Goal: Task Accomplishment & Management: Manage account settings

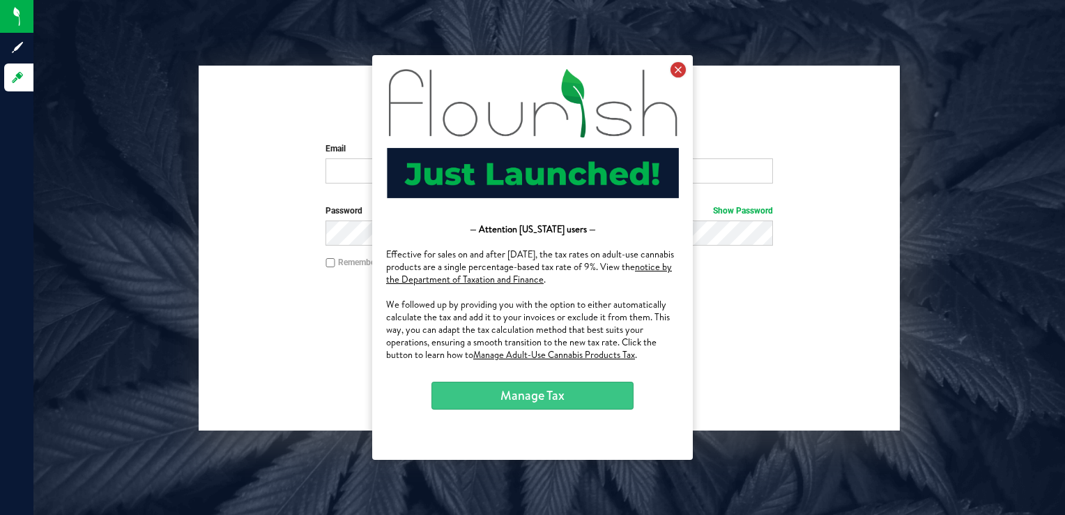
click at [678, 75] on icon at bounding box center [678, 69] width 15 height 15
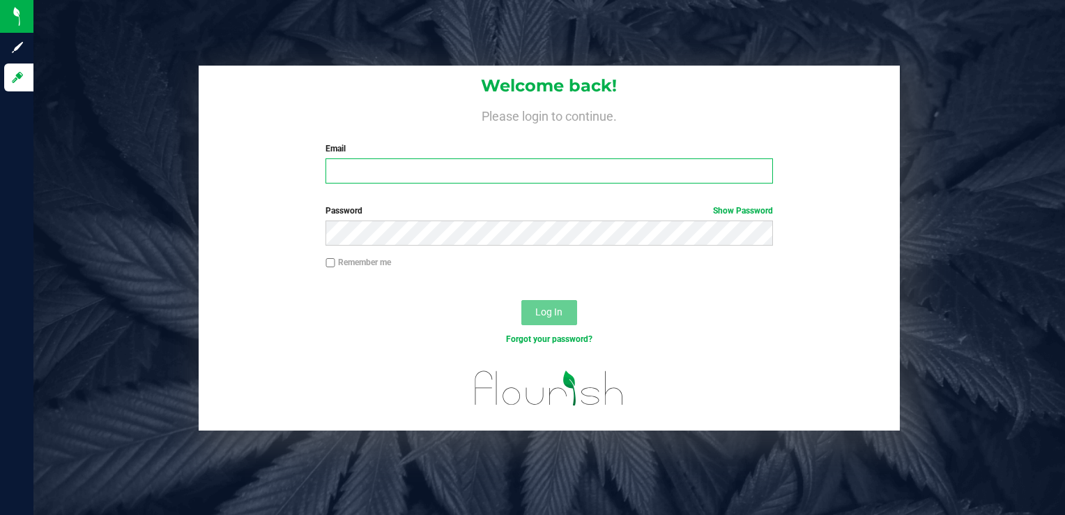
type input "[PERSON_NAME][EMAIL_ADDRESS][DOMAIN_NAME]"
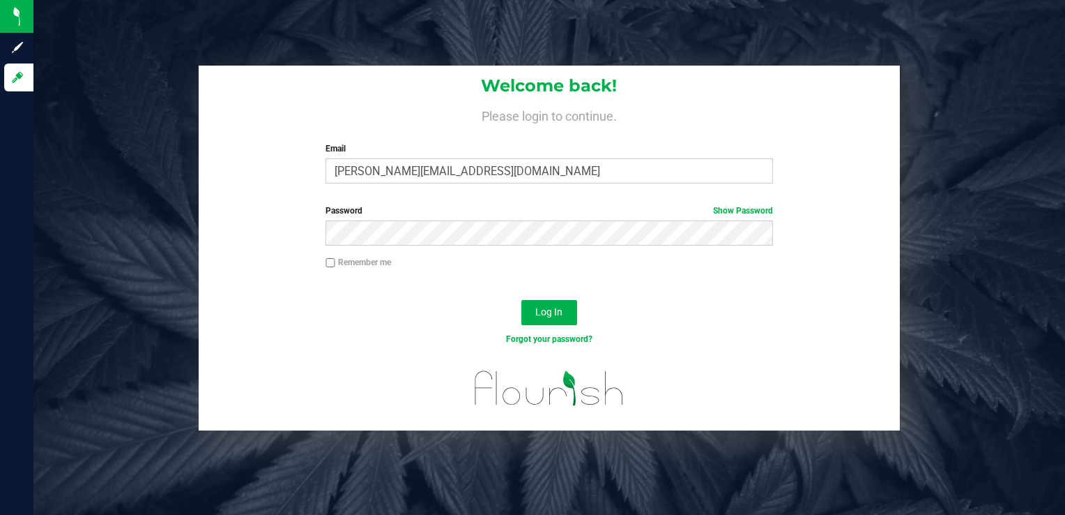
click at [536, 294] on div "Log In" at bounding box center [550, 317] width 702 height 47
click at [536, 316] on span "Log In" at bounding box center [548, 311] width 27 height 11
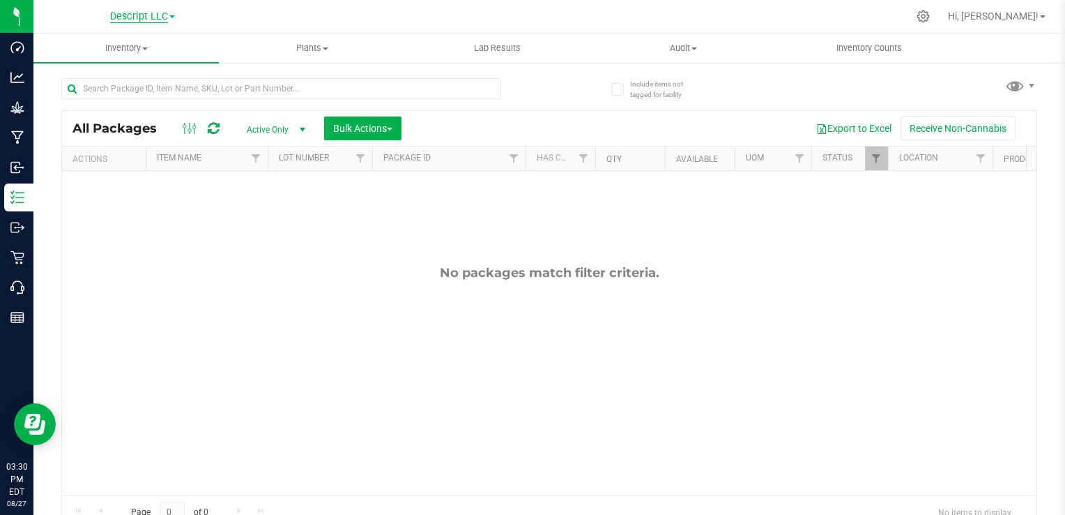
click at [138, 18] on span "Descript LLC" at bounding box center [139, 16] width 58 height 13
click at [150, 70] on link "Green [PERSON_NAME] Venture LLC. License#:OCM-PROC-24-000089" at bounding box center [142, 68] width 204 height 19
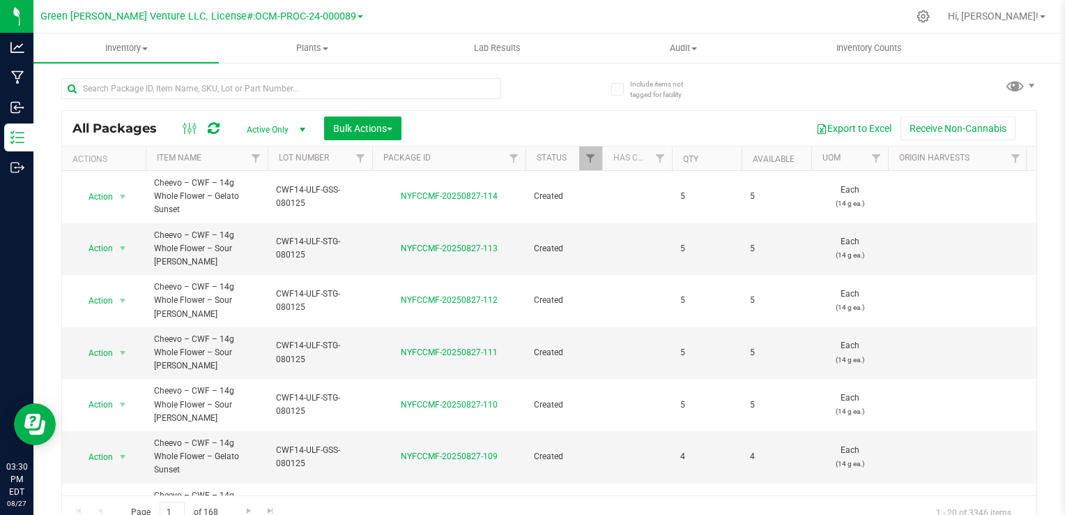
click at [574, 92] on div "All Packages Active Only Active Only Lab Samples Locked All Bulk Actions Add to…" at bounding box center [549, 297] width 976 height 464
click at [350, 96] on input "text" at bounding box center [281, 88] width 440 height 21
type input "r"
type input "redline haze"
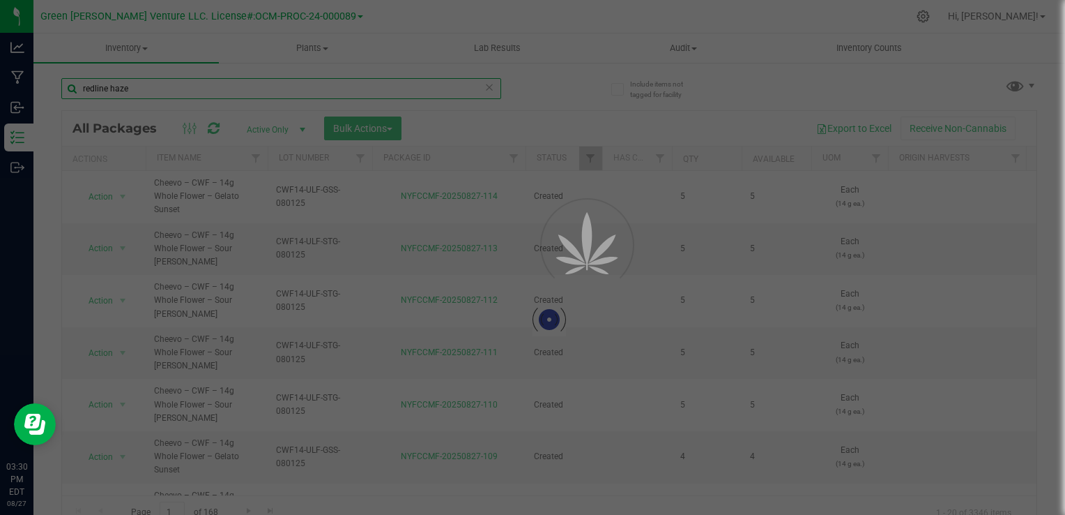
drag, startPoint x: 402, startPoint y: 89, endPoint x: 269, endPoint y: 114, distance: 135.5
click at [0, 87] on html "Analytics Manufacturing Inbound Inventory Outbound 03:30 PM EDT [DATE] 08/27 Gr…" at bounding box center [532, 257] width 1065 height 515
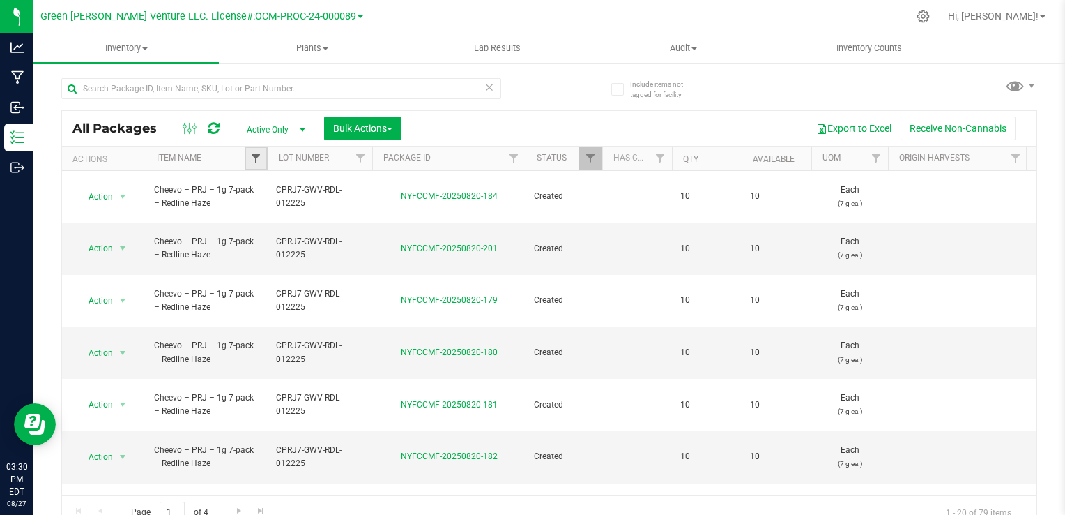
click at [253, 162] on span "Filter" at bounding box center [255, 158] width 11 height 11
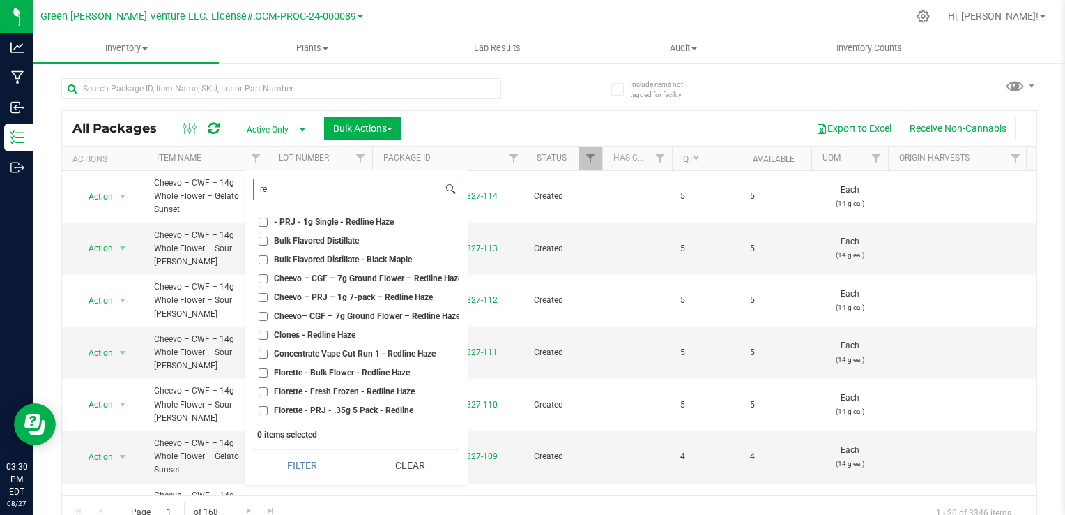
type input "r"
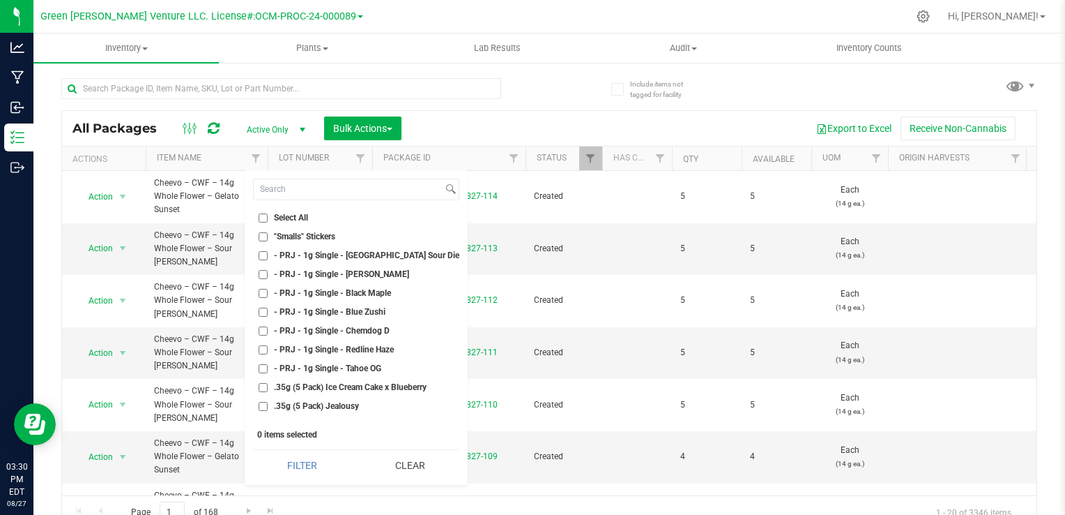
click at [922, 79] on div "All Packages Active Only Active Only Lab Samples Locked All Bulk Actions Add to…" at bounding box center [549, 297] width 976 height 464
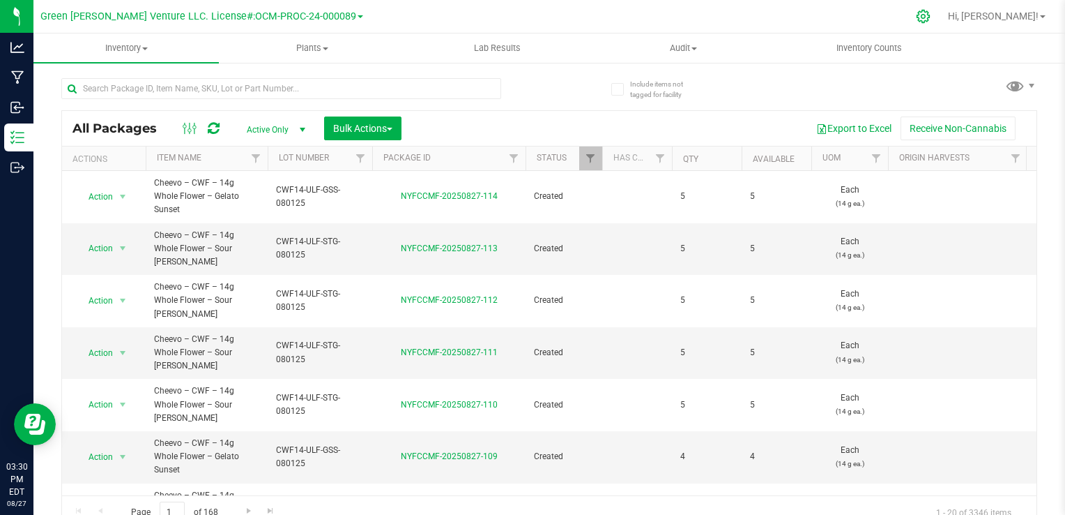
click at [931, 11] on icon at bounding box center [923, 16] width 15 height 15
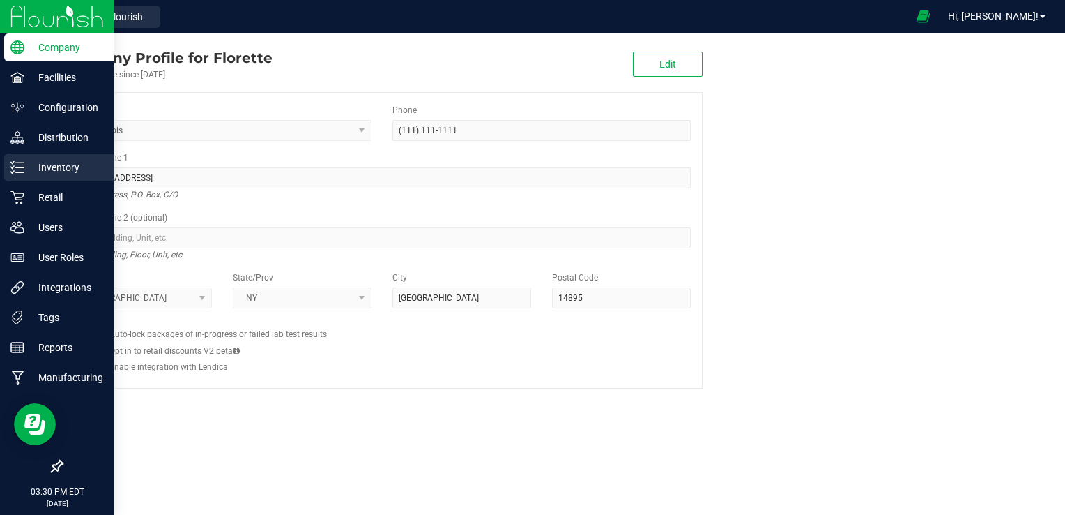
click at [18, 170] on icon at bounding box center [17, 167] width 14 height 14
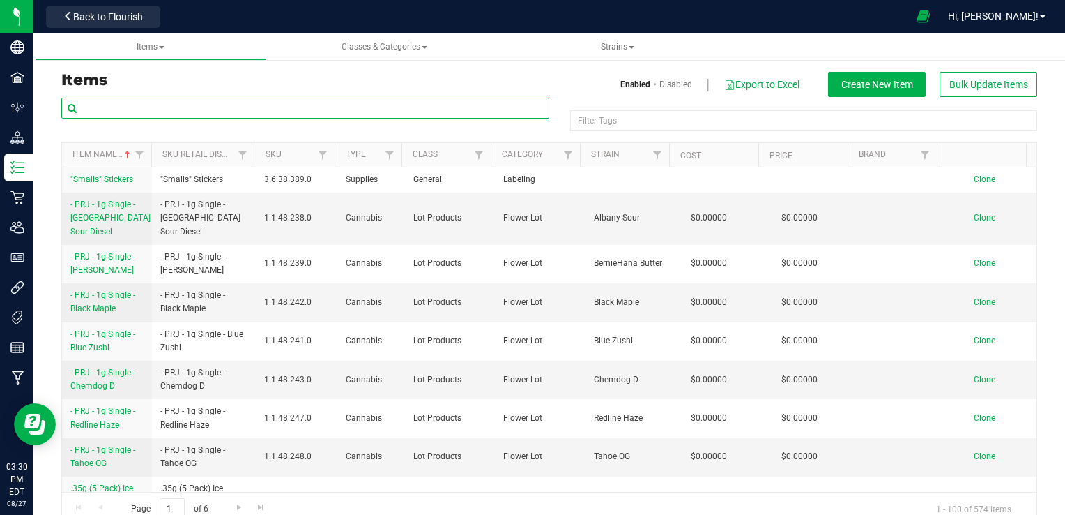
click at [247, 111] on input "text" at bounding box center [305, 108] width 488 height 21
type input "redline haze"
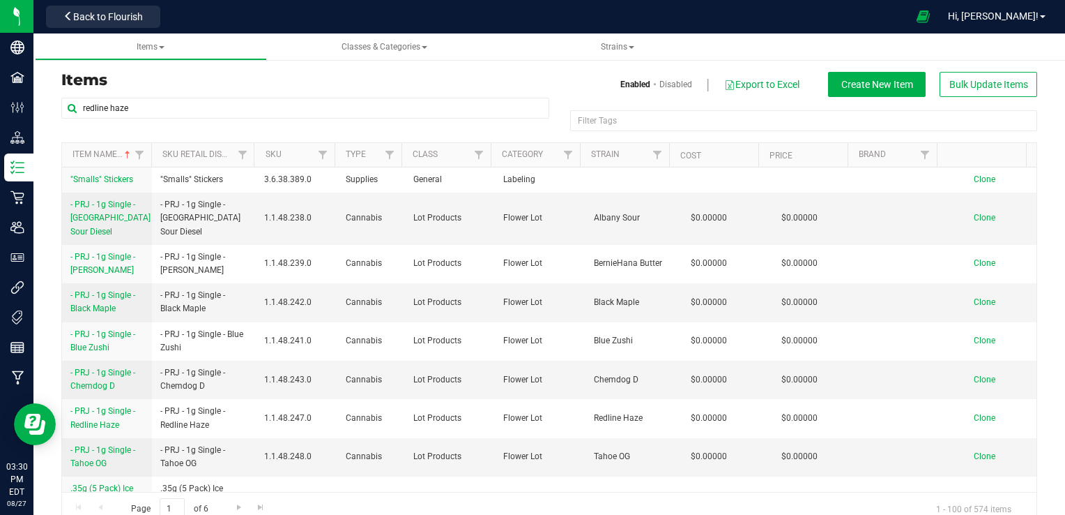
click at [261, 74] on h3 "Items" at bounding box center [300, 80] width 478 height 17
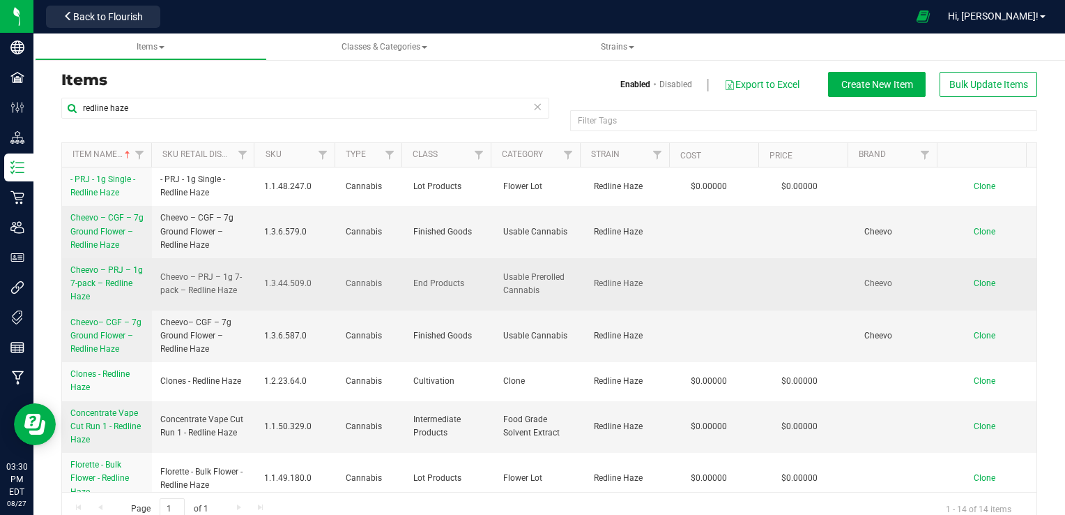
click at [106, 280] on span "Cheevo – PRJ – 1g 7-pack – Redline Haze" at bounding box center [106, 283] width 73 height 36
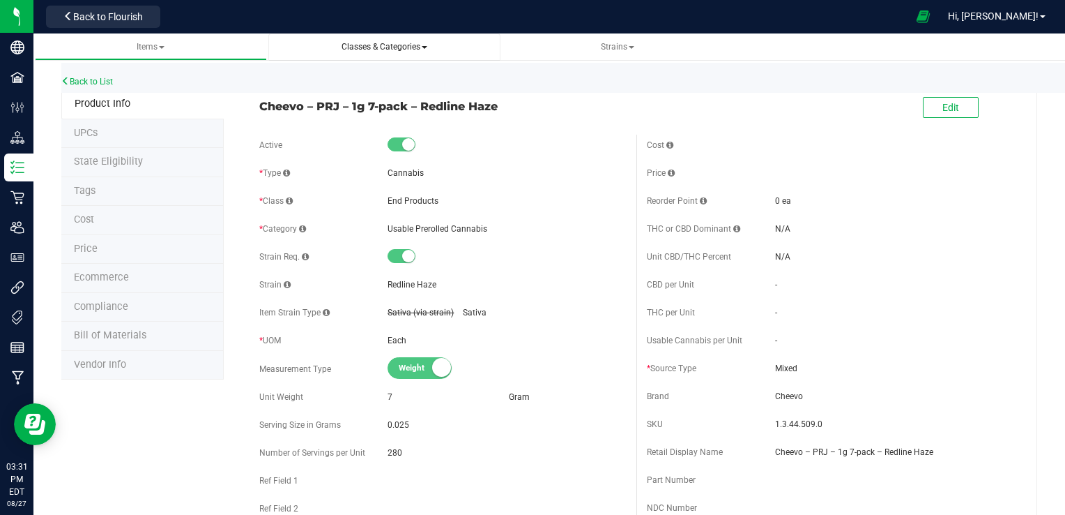
click at [401, 49] on span "Classes & Categories" at bounding box center [385, 47] width 86 height 10
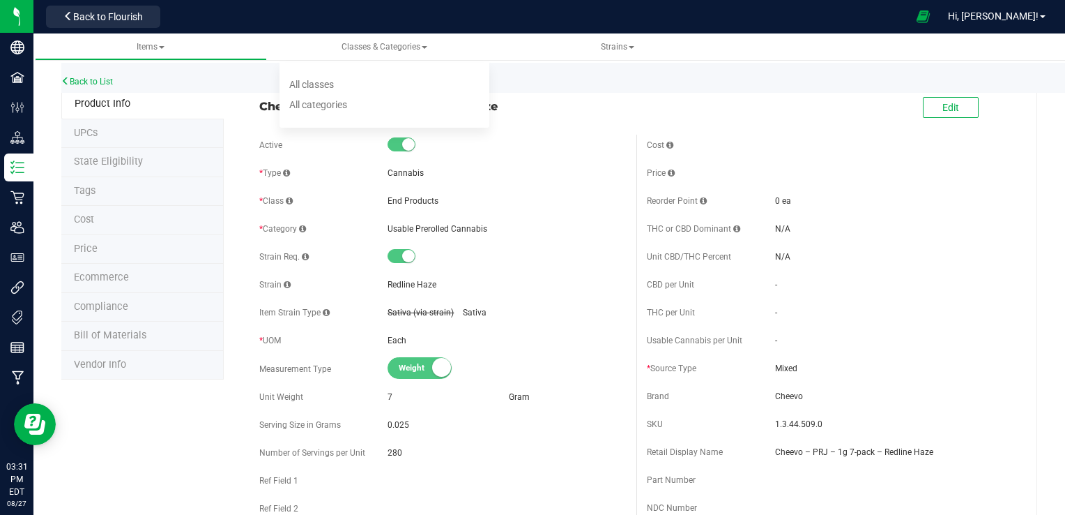
click at [616, 80] on div "Back to List" at bounding box center [593, 78] width 1065 height 30
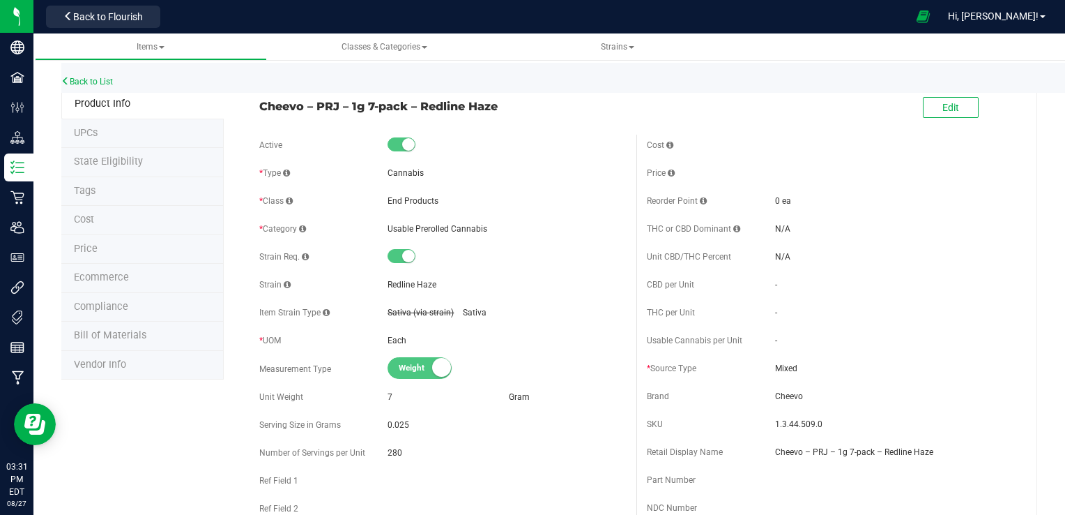
click at [135, 272] on li "Ecommerce" at bounding box center [142, 278] width 162 height 29
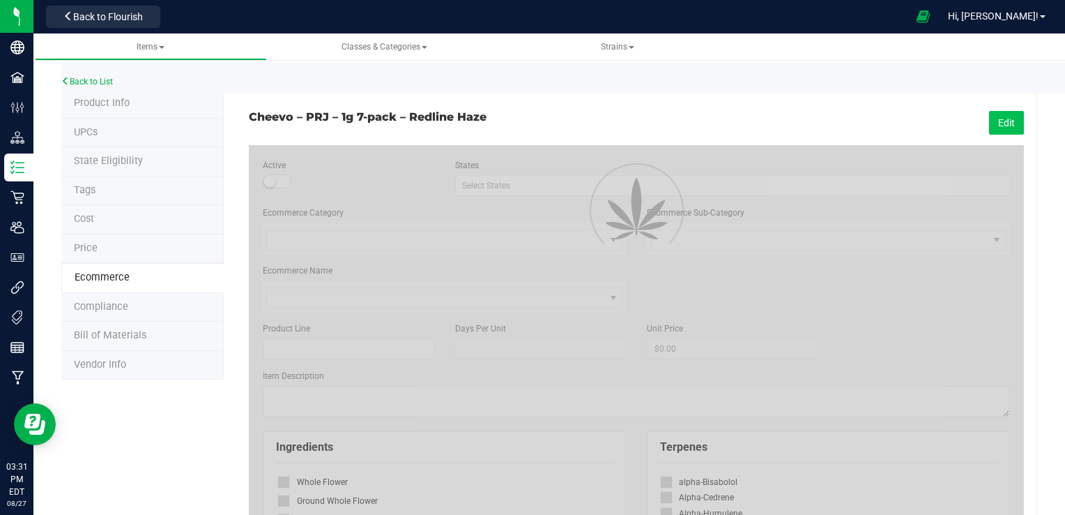
click at [989, 121] on button "Edit" at bounding box center [1006, 123] width 35 height 24
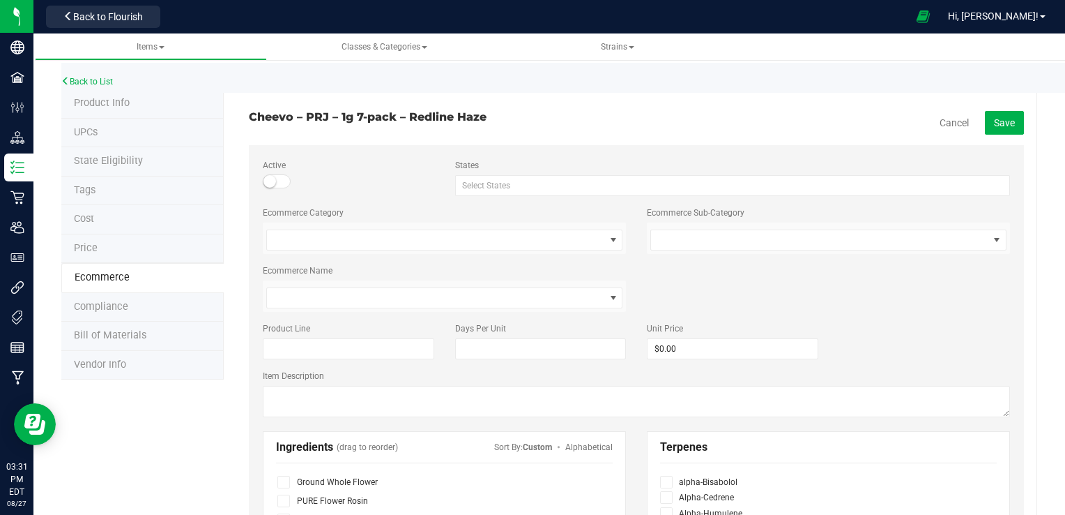
click at [276, 183] on span at bounding box center [277, 181] width 28 height 14
click at [990, 129] on button "Save" at bounding box center [1004, 123] width 39 height 24
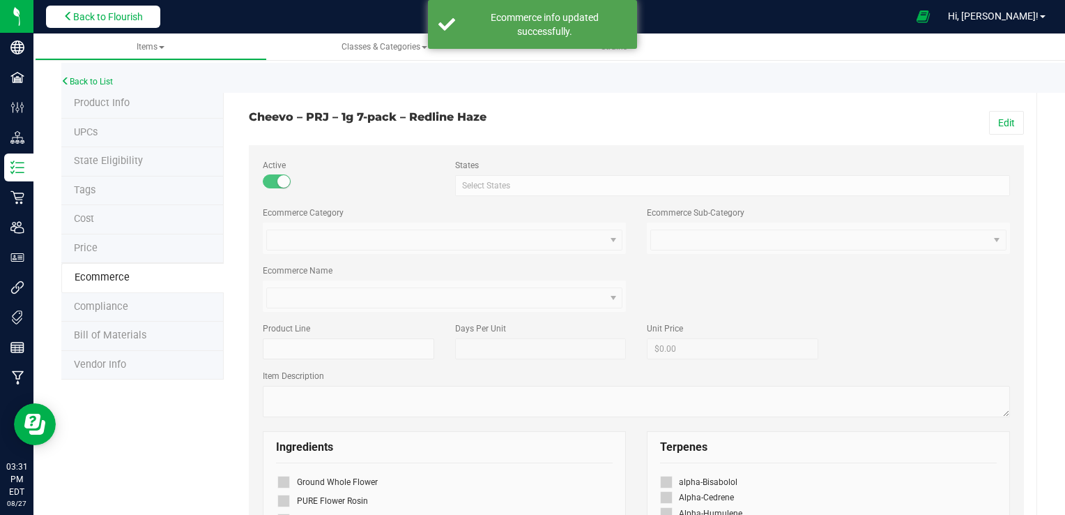
click at [145, 22] on button "Back to Flourish" at bounding box center [103, 17] width 114 height 22
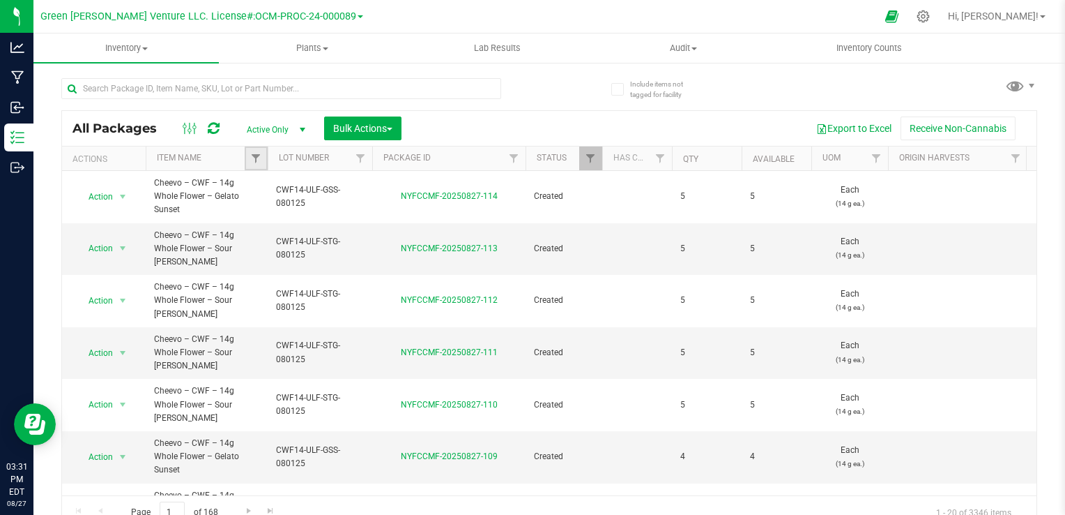
click at [246, 154] on link "Filter" at bounding box center [256, 158] width 23 height 24
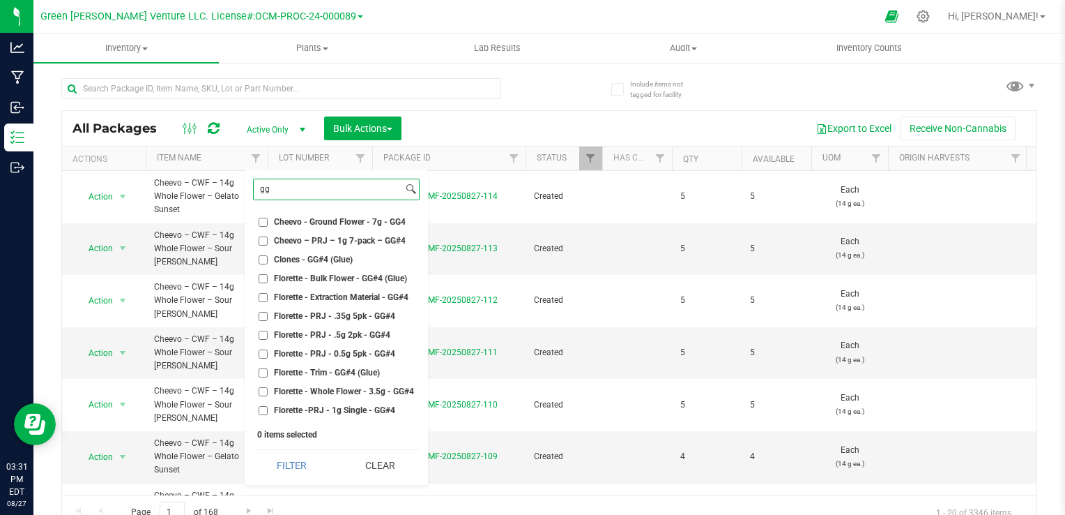
drag, startPoint x: 354, startPoint y: 188, endPoint x: 323, endPoint y: 188, distance: 31.4
click at [323, 188] on input "gg" at bounding box center [328, 189] width 149 height 20
type input "gg"
click at [360, 353] on span "Florette - PRJ - 0.5g 5pk - GG#4" at bounding box center [334, 353] width 121 height 8
click at [268, 353] on input "Florette - PRJ - 0.5g 5pk - GG#4" at bounding box center [263, 353] width 9 height 9
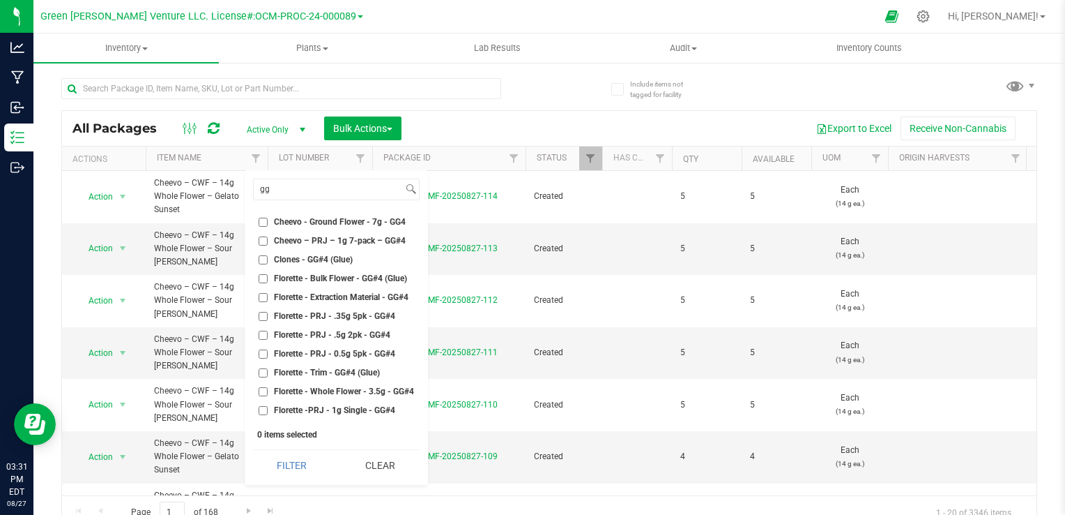
checkbox input "true"
click at [290, 460] on button "Filter" at bounding box center [292, 465] width 78 height 31
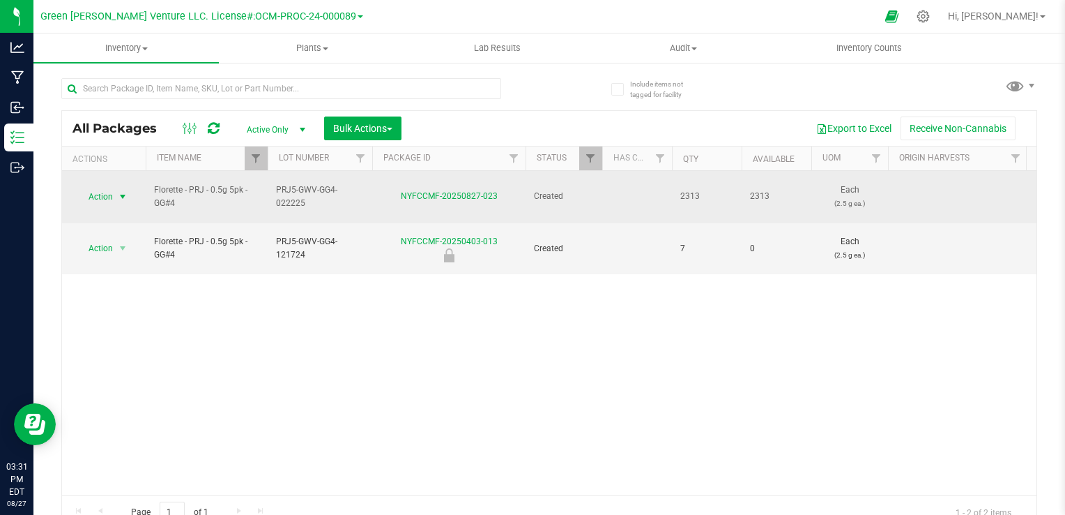
click at [105, 192] on span "Action" at bounding box center [95, 197] width 38 height 20
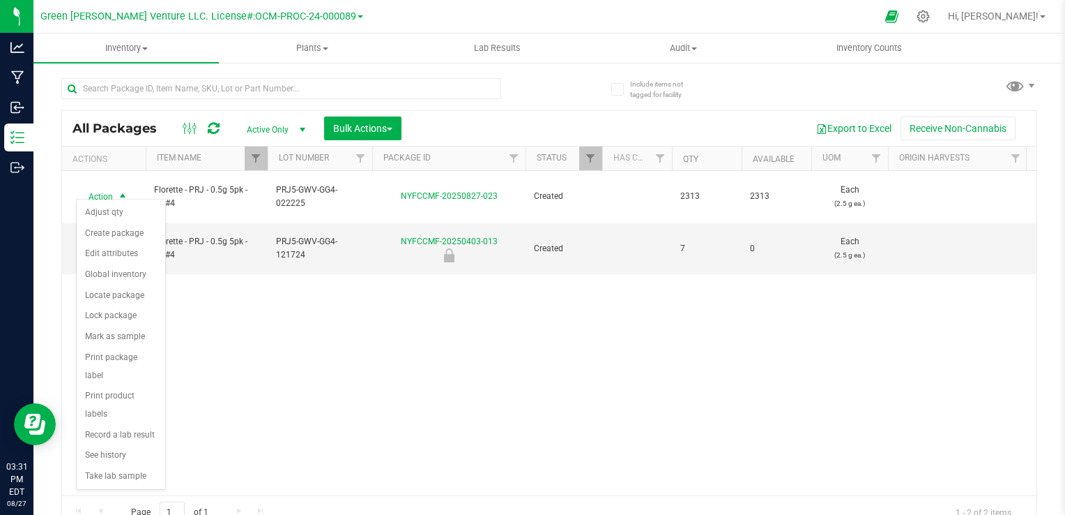
click at [312, 347] on div "Action Action Adjust qty Create package Edit attributes Global inventory Locate…" at bounding box center [549, 333] width 975 height 324
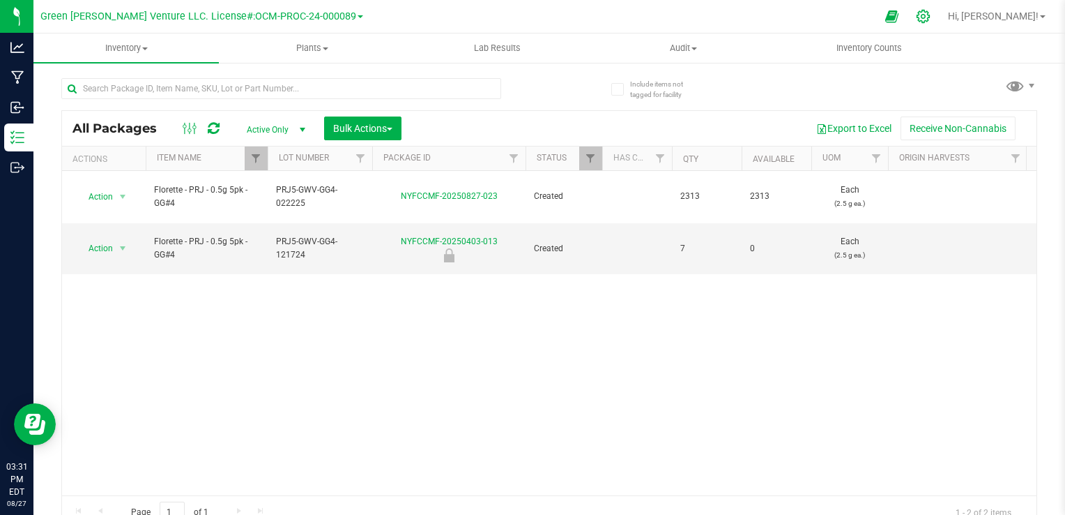
click at [931, 21] on icon at bounding box center [923, 16] width 15 height 15
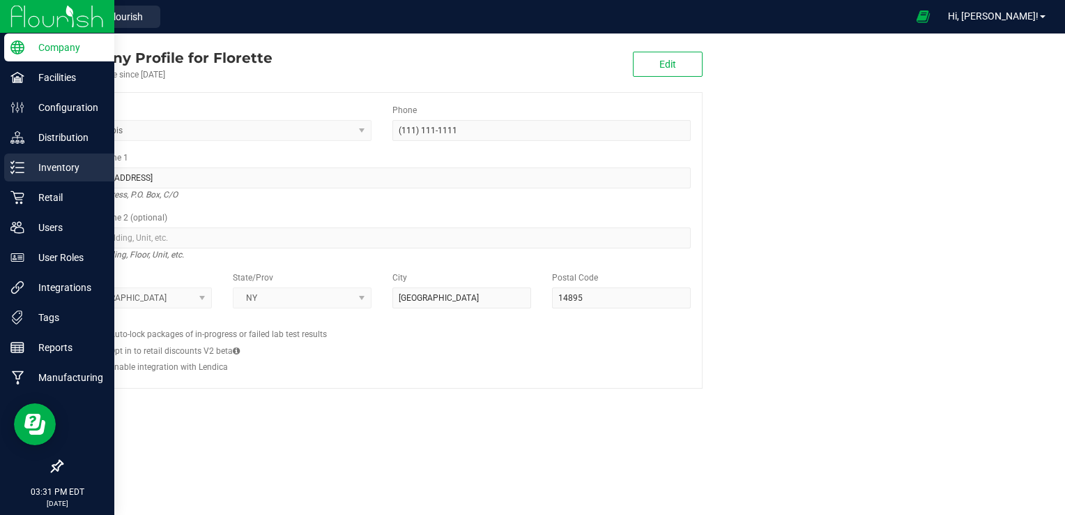
click at [33, 167] on p "Inventory" at bounding box center [66, 167] width 84 height 17
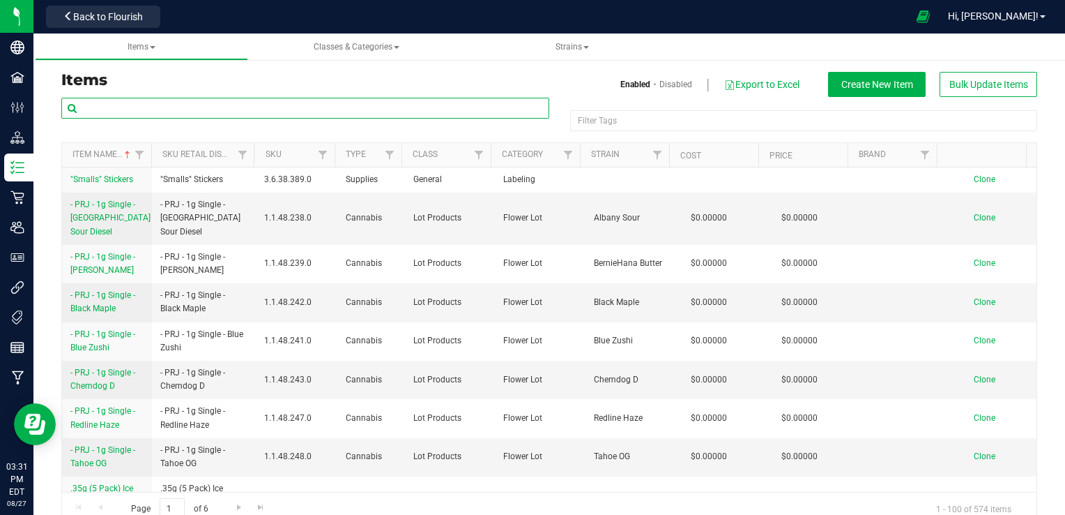
click at [257, 113] on input "text" at bounding box center [305, 108] width 488 height 21
type input "gg"
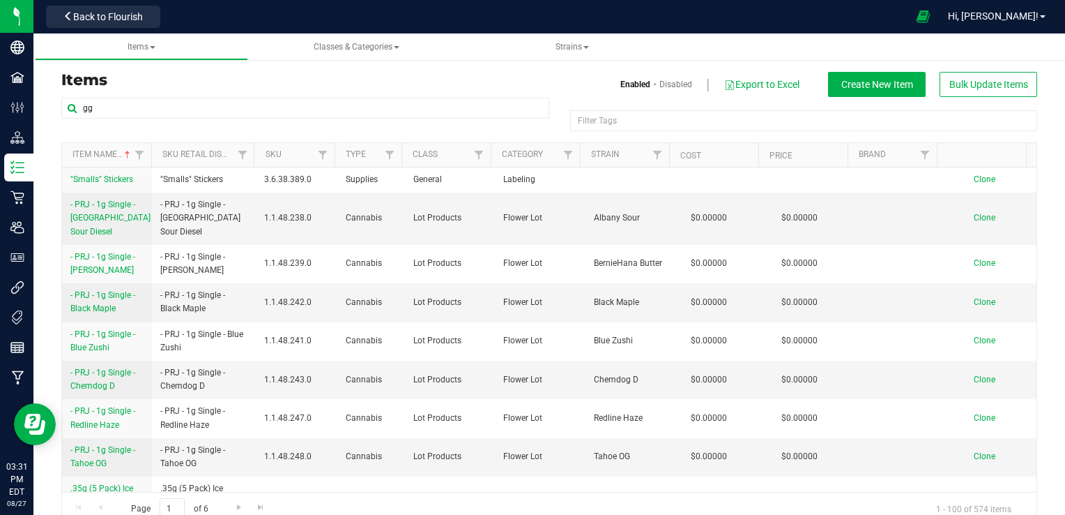
click at [300, 79] on h3 "Items" at bounding box center [300, 80] width 478 height 17
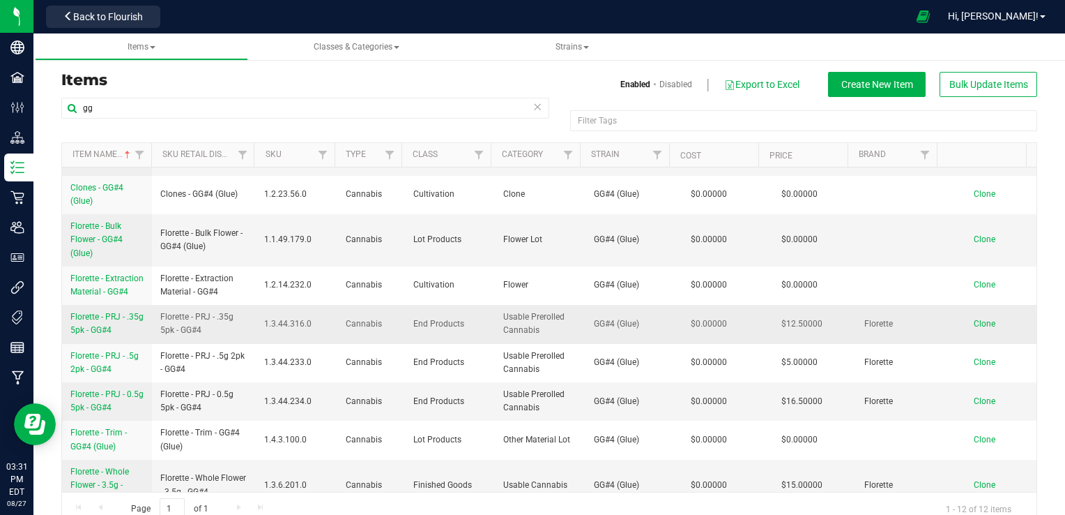
scroll to position [70, 0]
click at [99, 413] on link "Florette - PRJ - 0.5g 5pk - GG#4" at bounding box center [106, 400] width 73 height 26
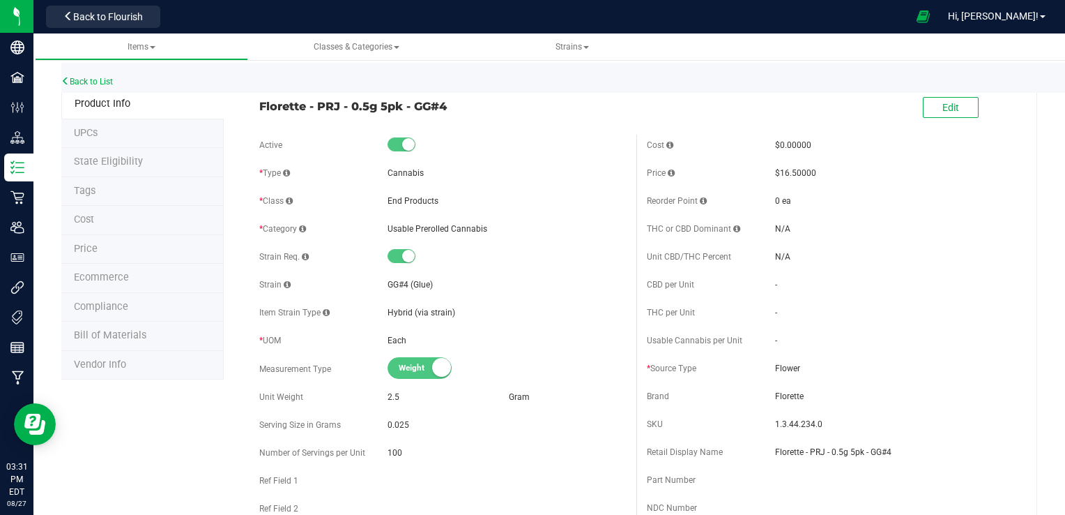
click at [139, 283] on li "Ecommerce" at bounding box center [142, 278] width 162 height 29
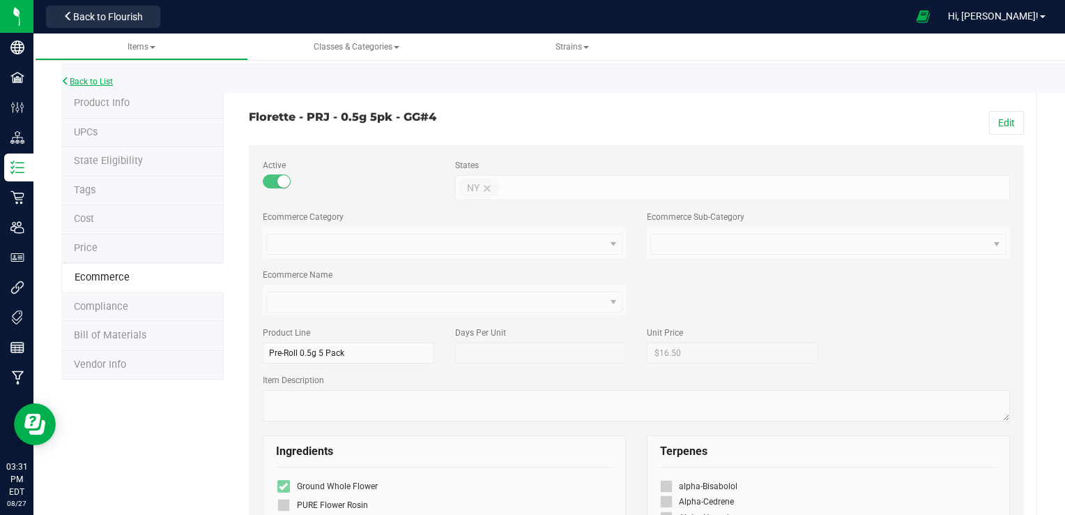
click at [91, 84] on link "Back to List" at bounding box center [87, 82] width 52 height 10
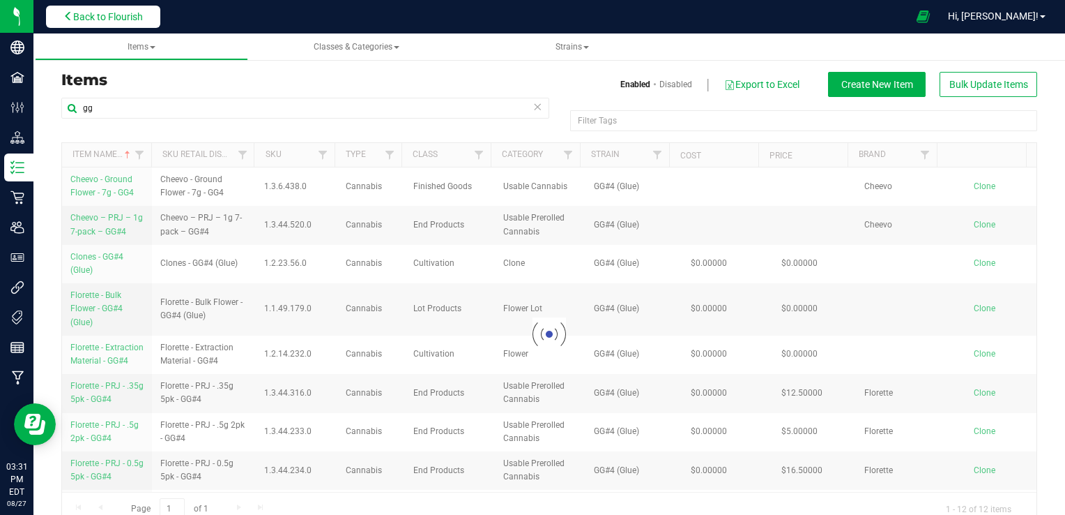
click at [125, 24] on button "Back to Flourish" at bounding box center [103, 17] width 114 height 22
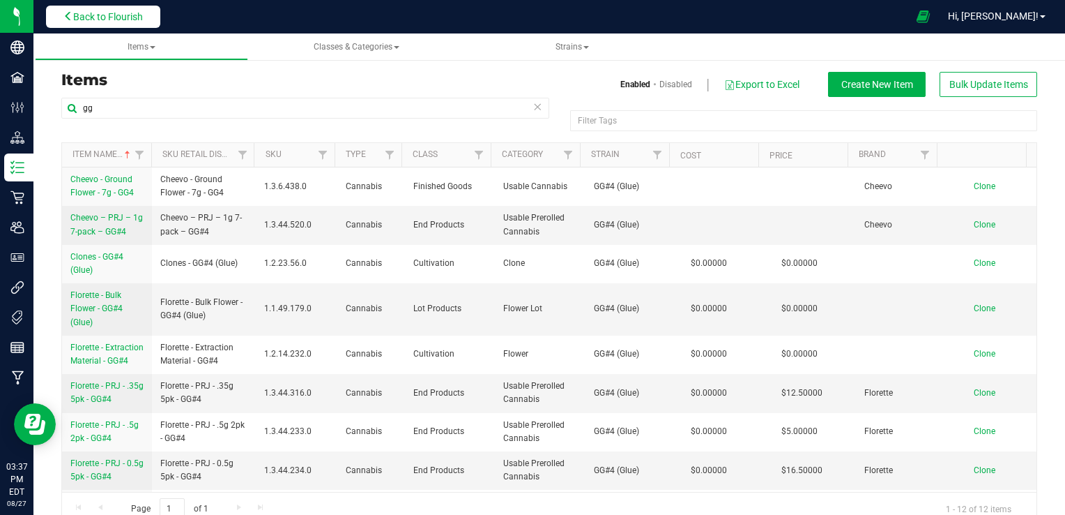
click at [134, 13] on span "Back to Flourish" at bounding box center [108, 16] width 70 height 11
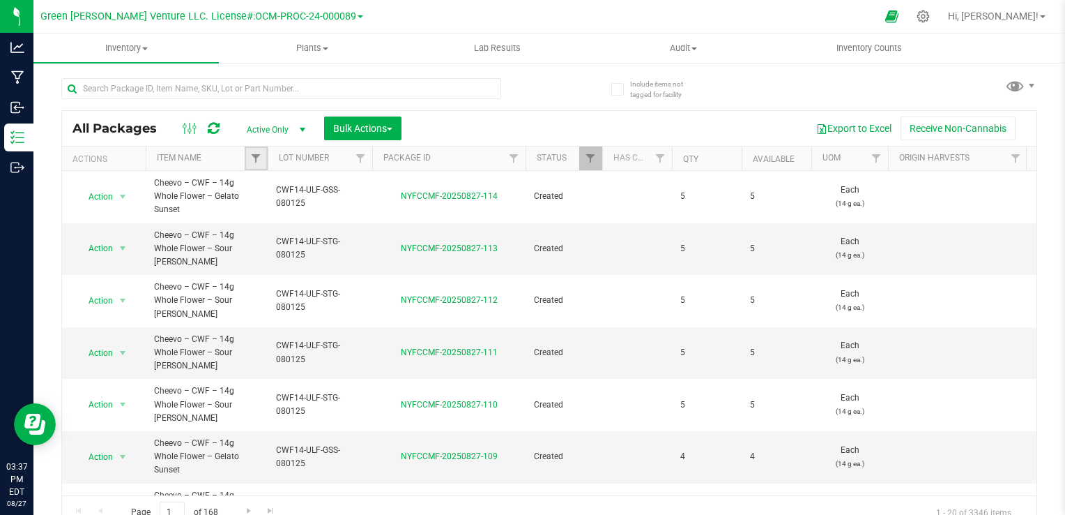
click at [252, 166] on link "Filter" at bounding box center [256, 158] width 23 height 24
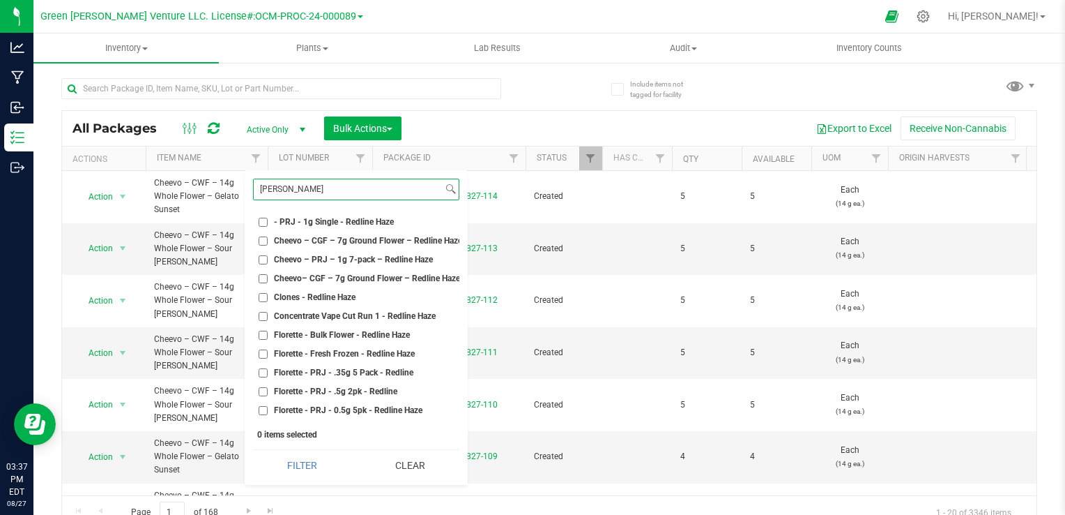
type input "[PERSON_NAME]"
click at [401, 262] on span "Cheevo – PRJ – 1g 7-pack – Redline Haze" at bounding box center [353, 259] width 159 height 8
click at [268, 262] on input "Cheevo – PRJ – 1g 7-pack – Redline Haze" at bounding box center [263, 259] width 9 height 9
checkbox input "true"
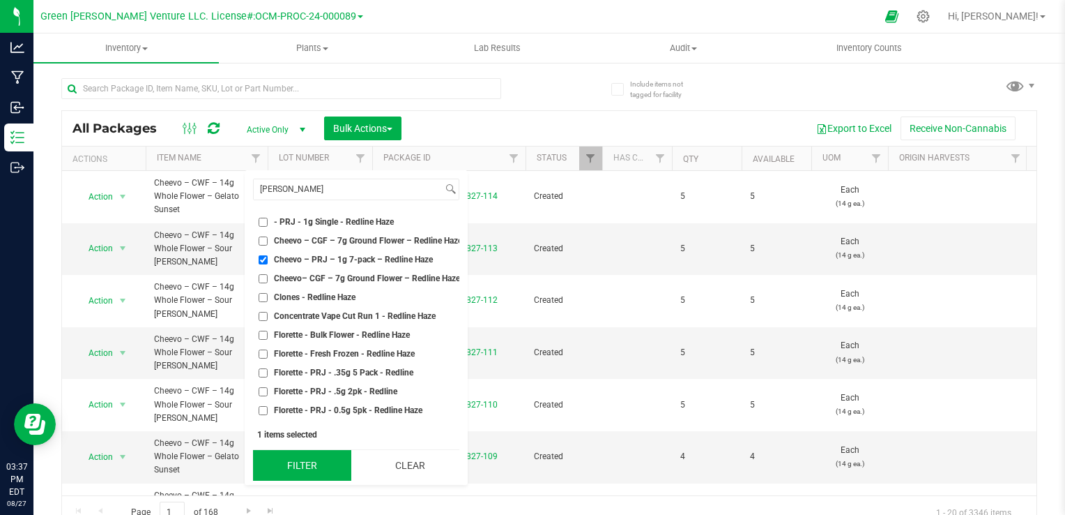
click at [304, 458] on button "Filter" at bounding box center [302, 465] width 98 height 31
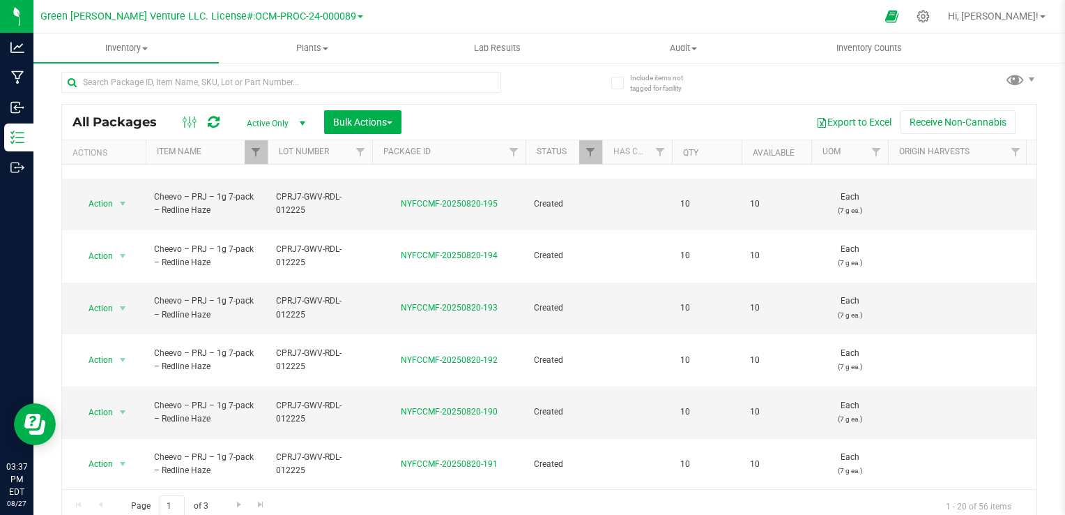
scroll to position [13, 0]
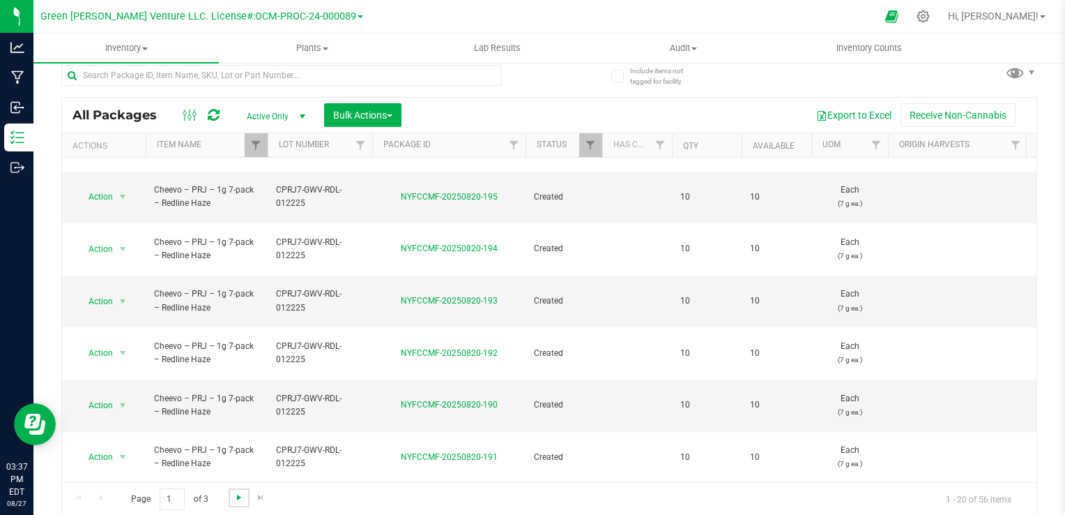
click at [237, 494] on span "Go to the next page" at bounding box center [239, 497] width 11 height 11
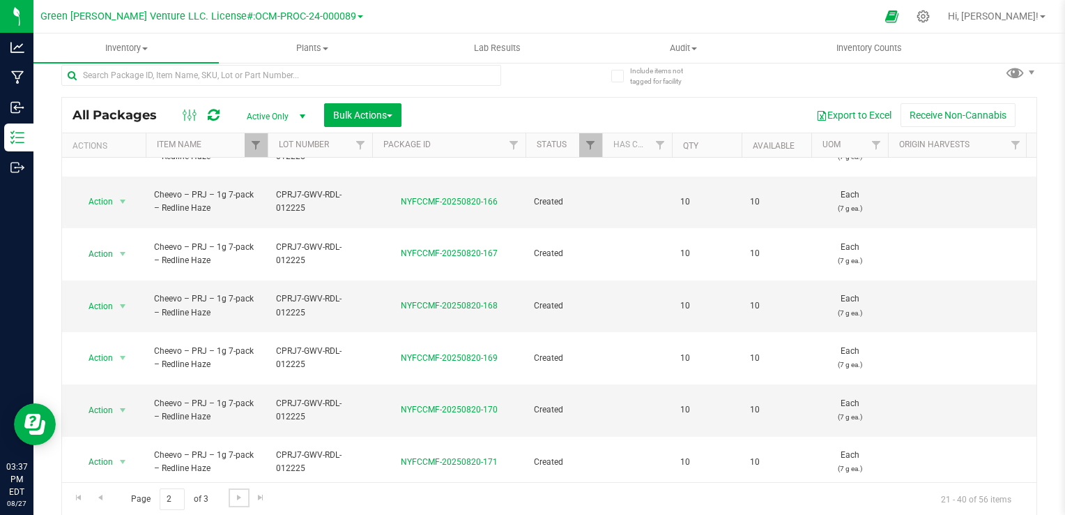
scroll to position [455, 0]
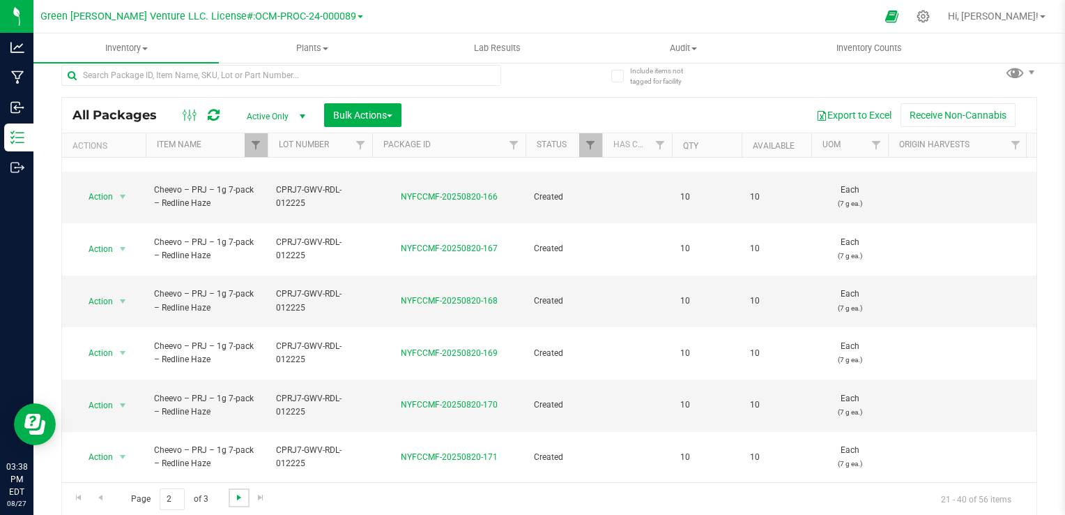
click at [234, 499] on span "Go to the next page" at bounding box center [239, 497] width 11 height 11
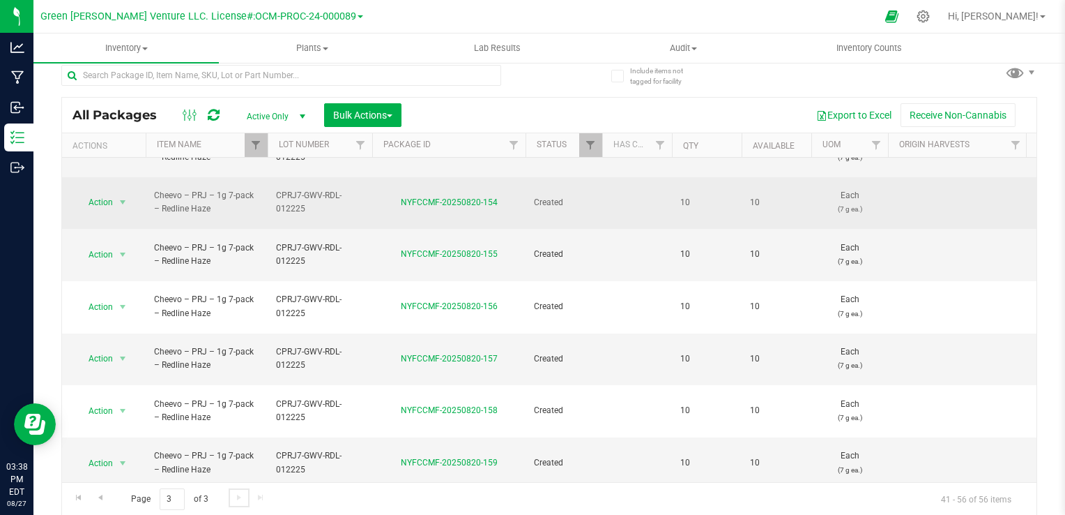
scroll to position [301, 0]
